Goal: Information Seeking & Learning: Learn about a topic

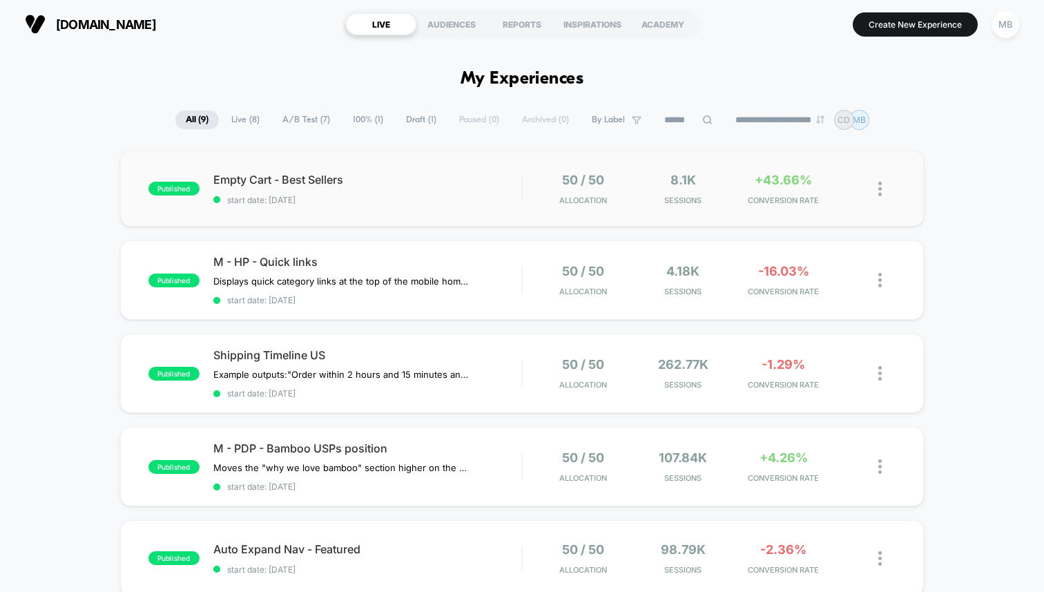
click at [522, 171] on div "published Empty Cart - Best Sellers start date: [DATE] 50 / 50 Allocation 8.1k …" at bounding box center [522, 189] width 804 height 76
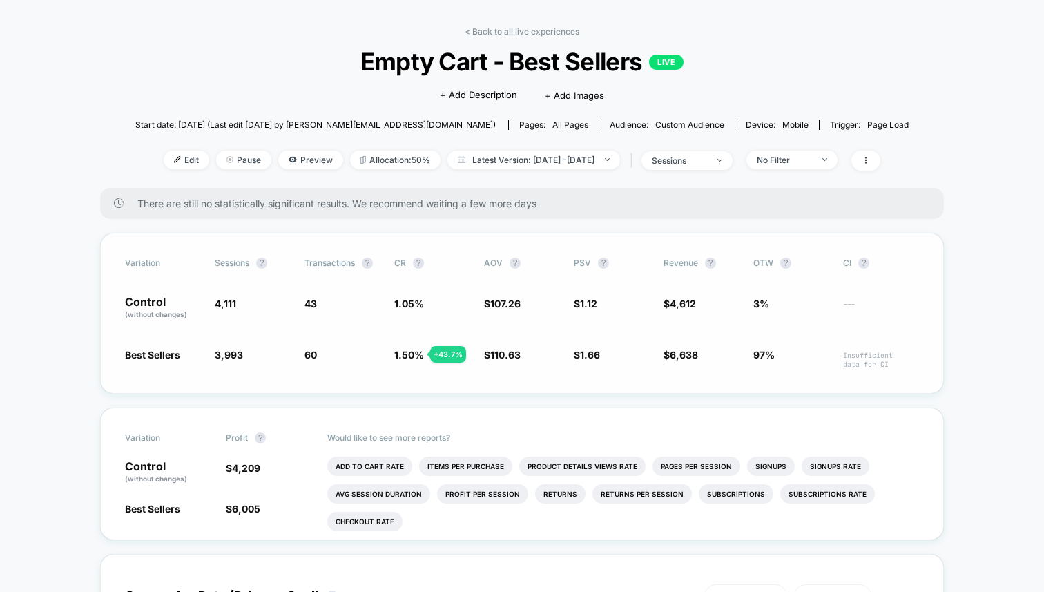
scroll to position [51, 0]
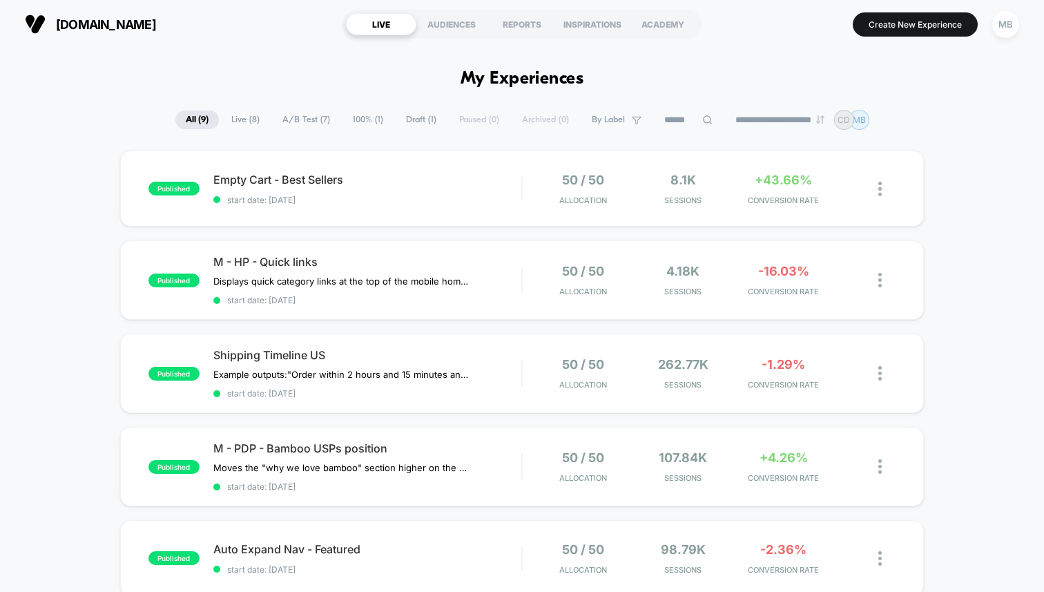
click at [245, 115] on span "Live ( 8 )" at bounding box center [245, 120] width 49 height 19
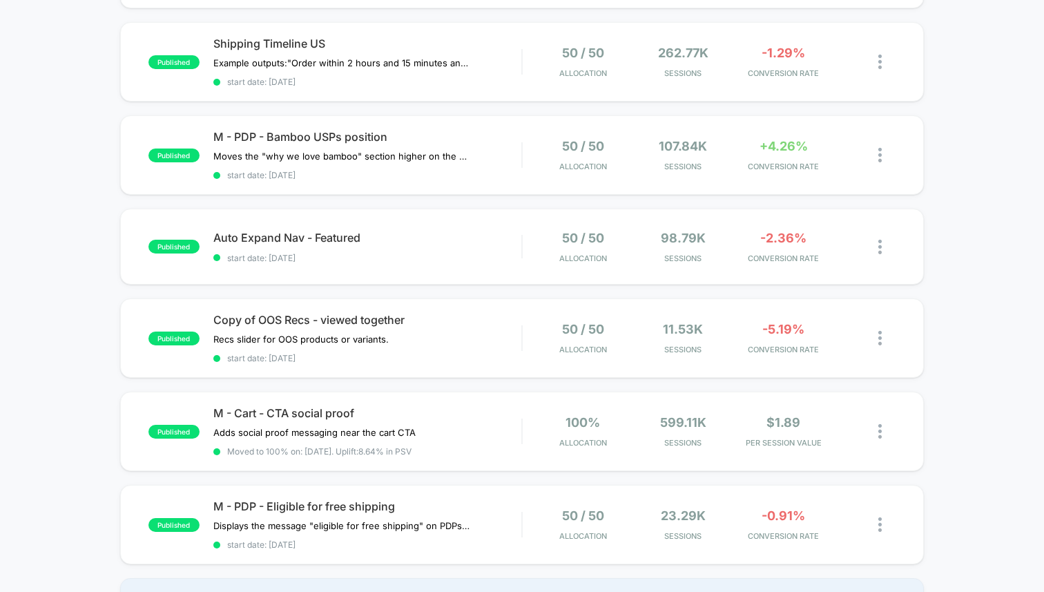
scroll to position [313, 0]
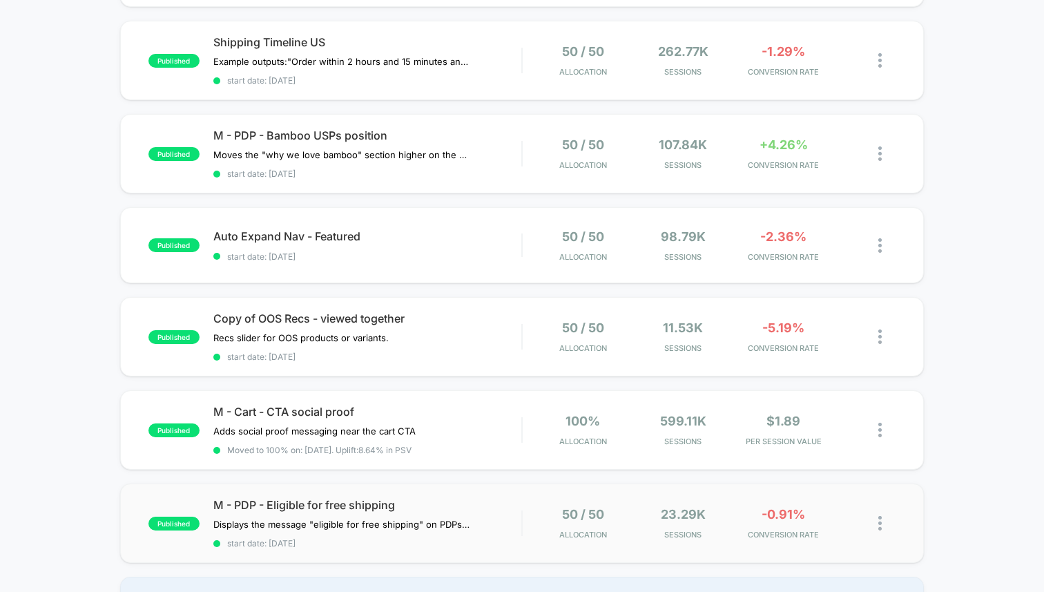
click at [426, 488] on div "published M - PDP - Eligible for free shipping Displays the message "eligible f…" at bounding box center [522, 523] width 804 height 79
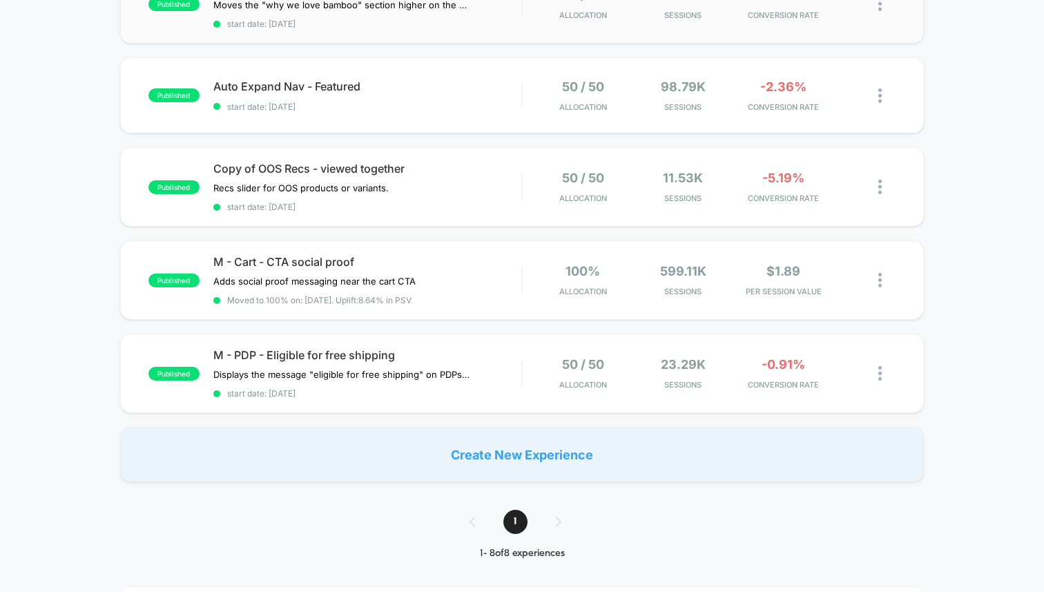
scroll to position [464, 0]
click at [404, 152] on div "published Copy of OOS Recs - viewed together Recs slider for OOS products or va…" at bounding box center [522, 185] width 804 height 79
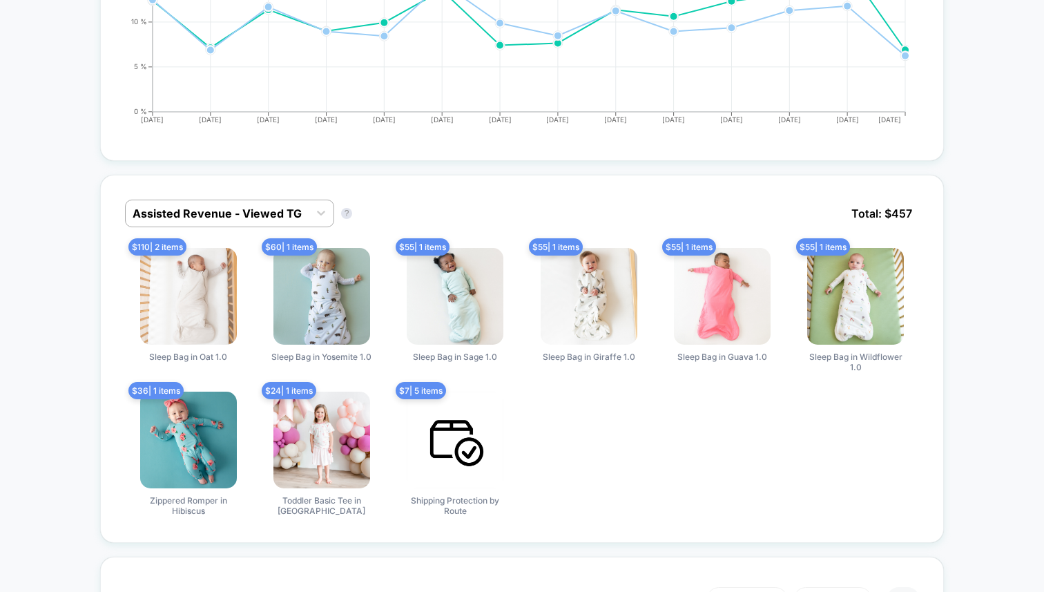
scroll to position [790, 0]
